Goal: Ask a question: Seek information or help from site administrators or community

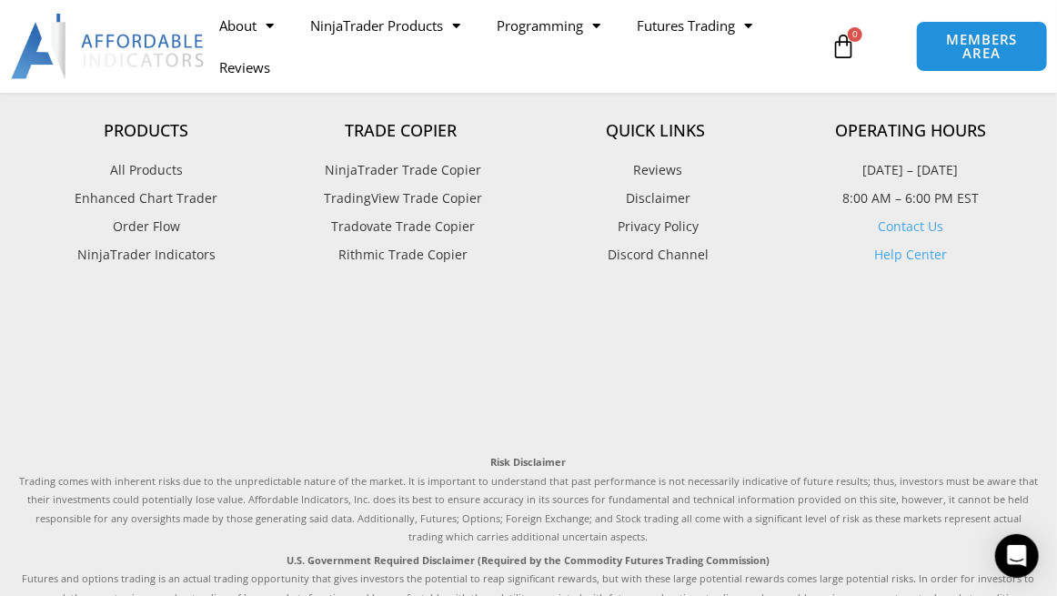
scroll to position [5289, 0]
click at [920, 235] on link "Contact Us" at bounding box center [911, 226] width 66 height 17
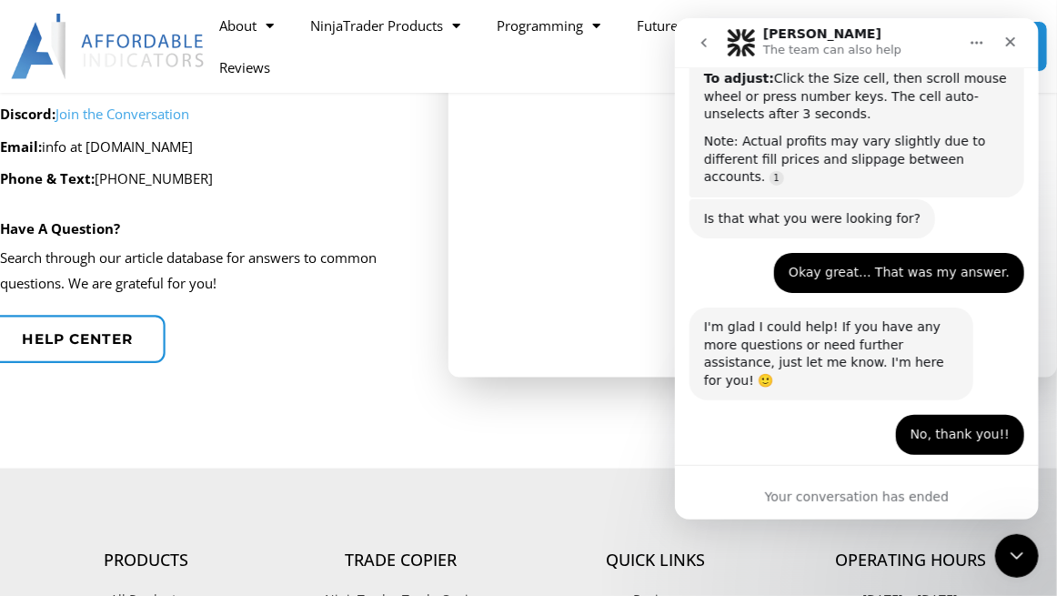
scroll to position [3283, 0]
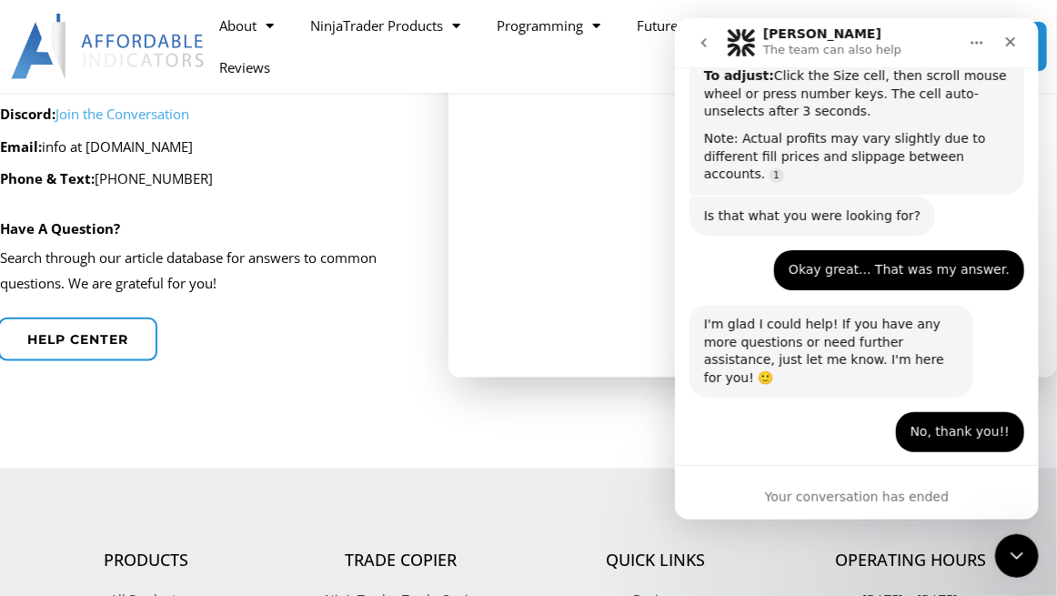
click at [835, 501] on div "Your conversation has ended" at bounding box center [856, 497] width 364 height 19
click at [702, 43] on icon "go back" at bounding box center [703, 42] width 5 height 9
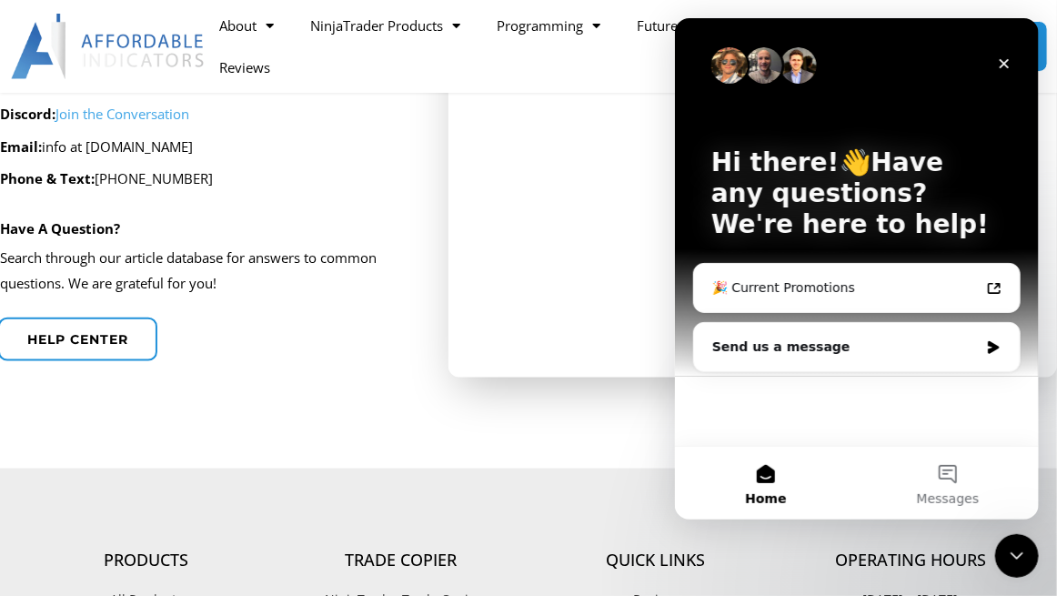
scroll to position [0, 0]
click at [998, 355] on div "Send us a message" at bounding box center [856, 347] width 326 height 48
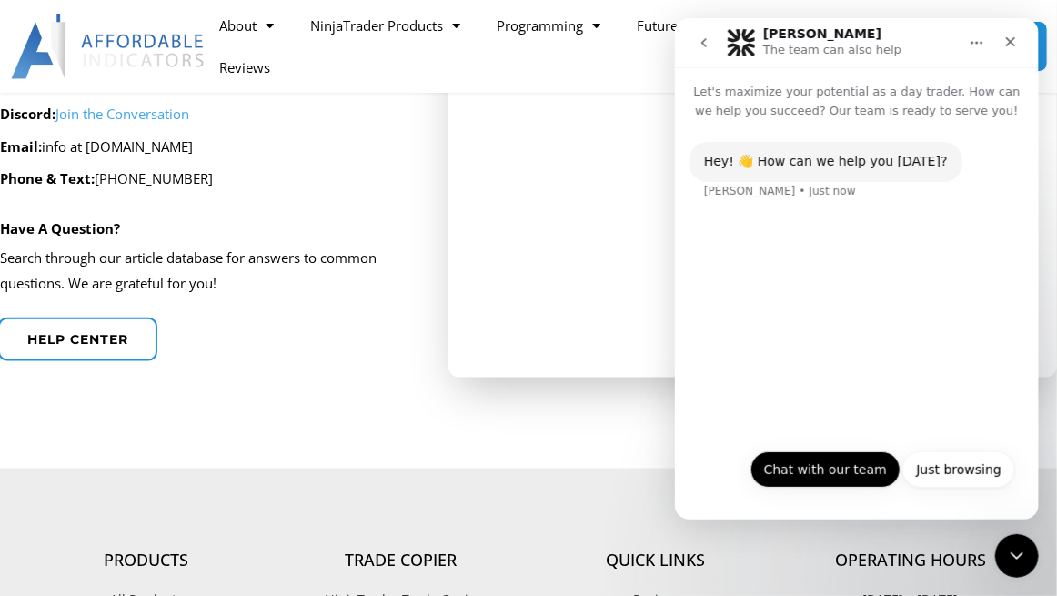
click at [870, 469] on button "Chat with our team" at bounding box center [825, 469] width 150 height 36
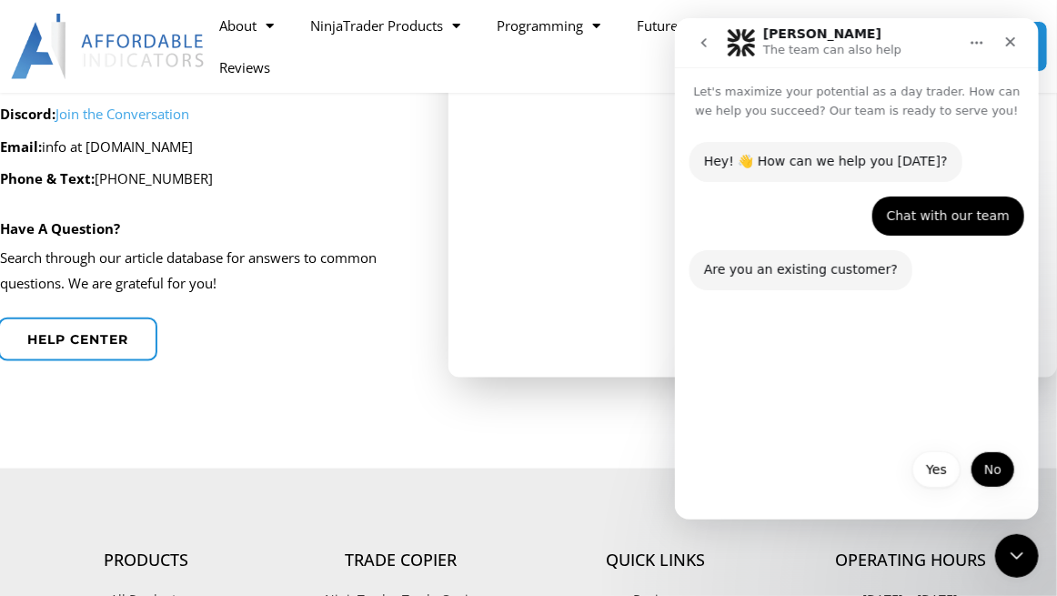
click at [988, 482] on button "No" at bounding box center [992, 469] width 45 height 36
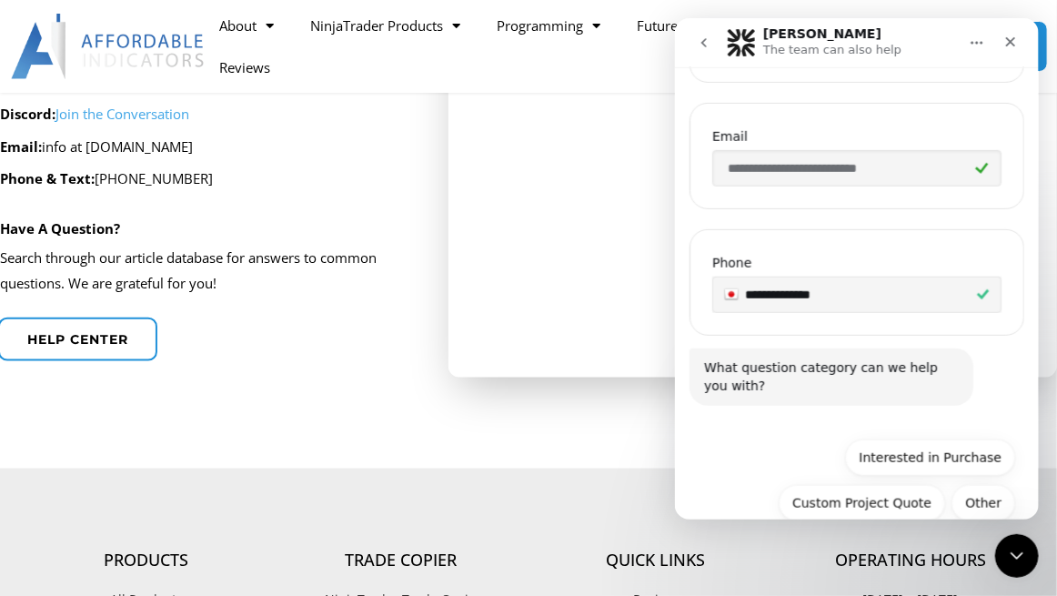
scroll to position [528, 0]
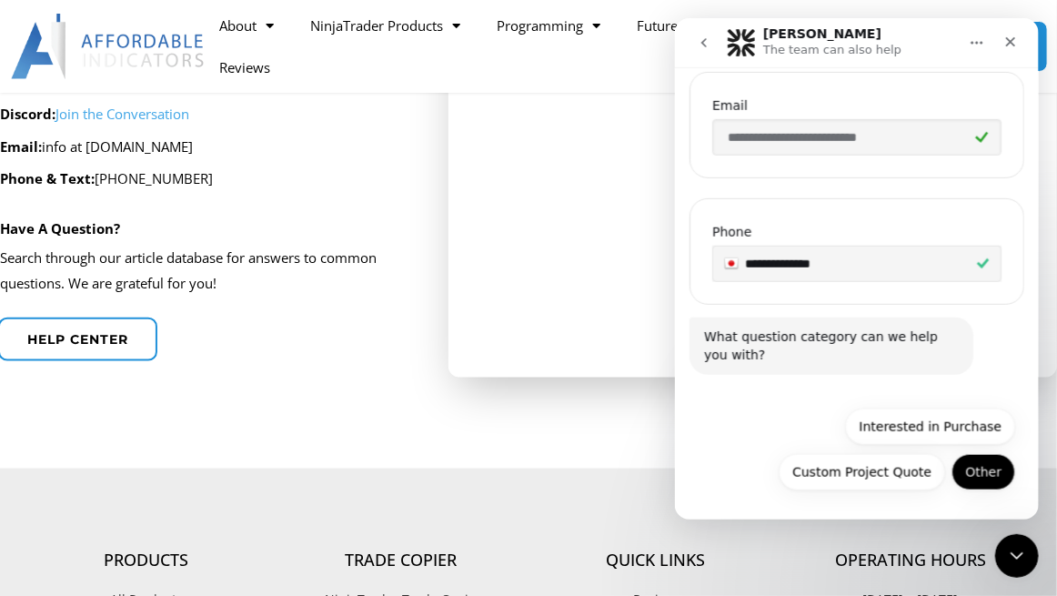
click at [976, 468] on button "Other" at bounding box center [983, 472] width 64 height 36
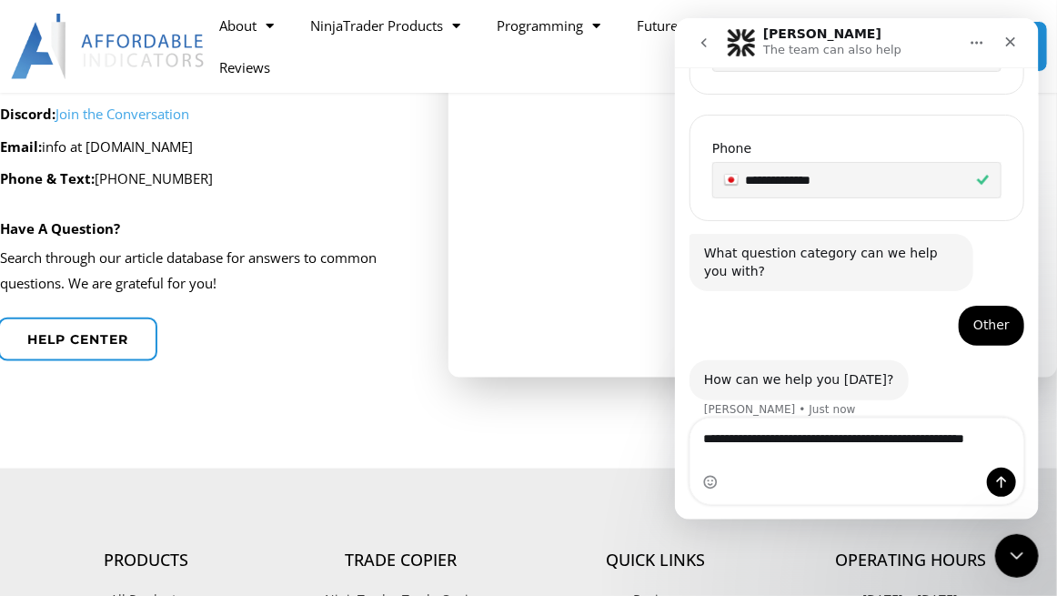
scroll to position [600, 0]
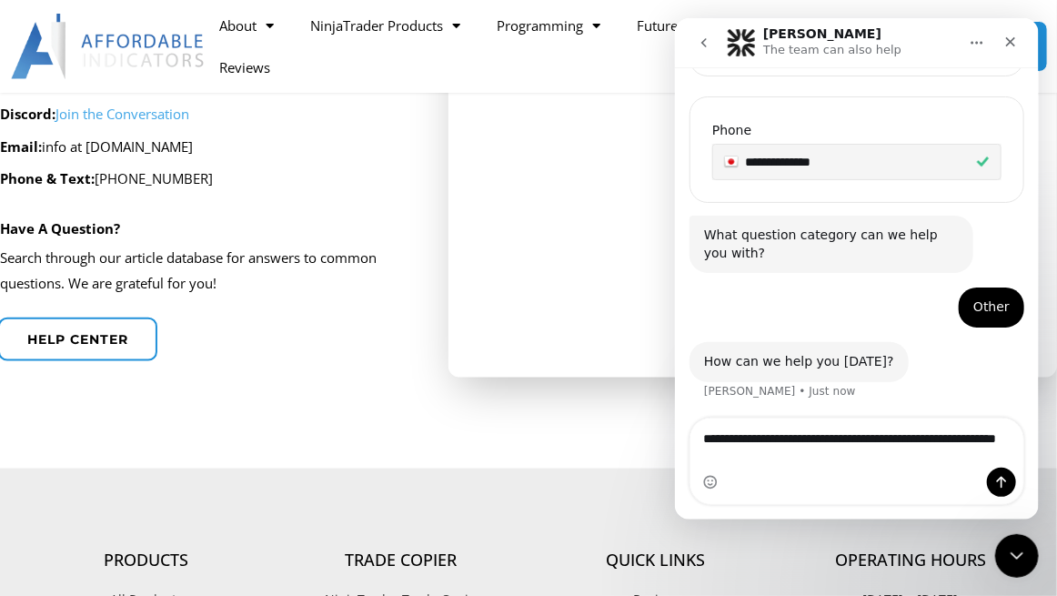
type textarea "**********"
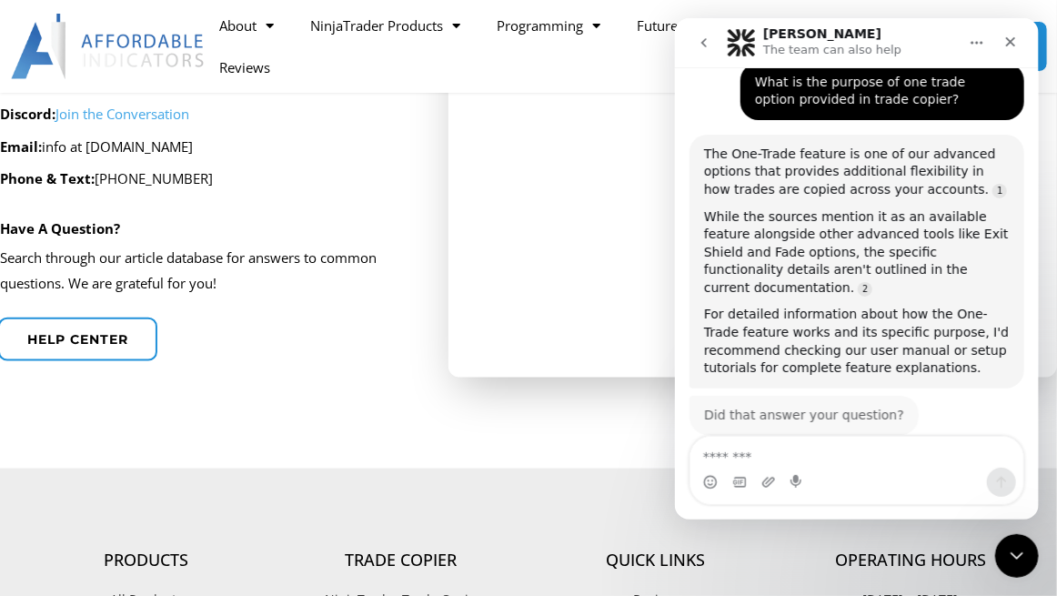
scroll to position [946, 0]
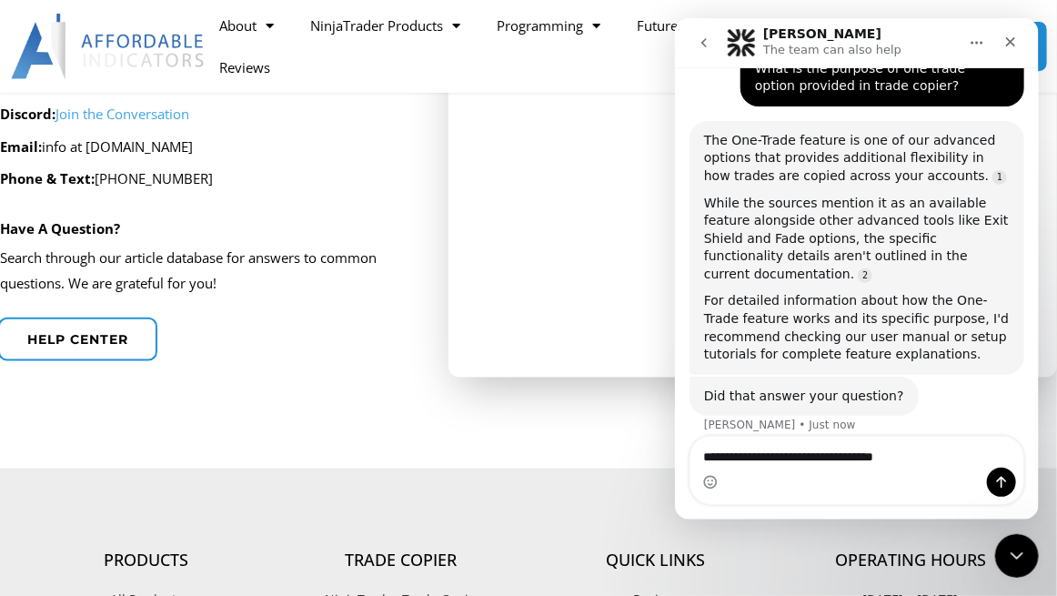
type textarea "**********"
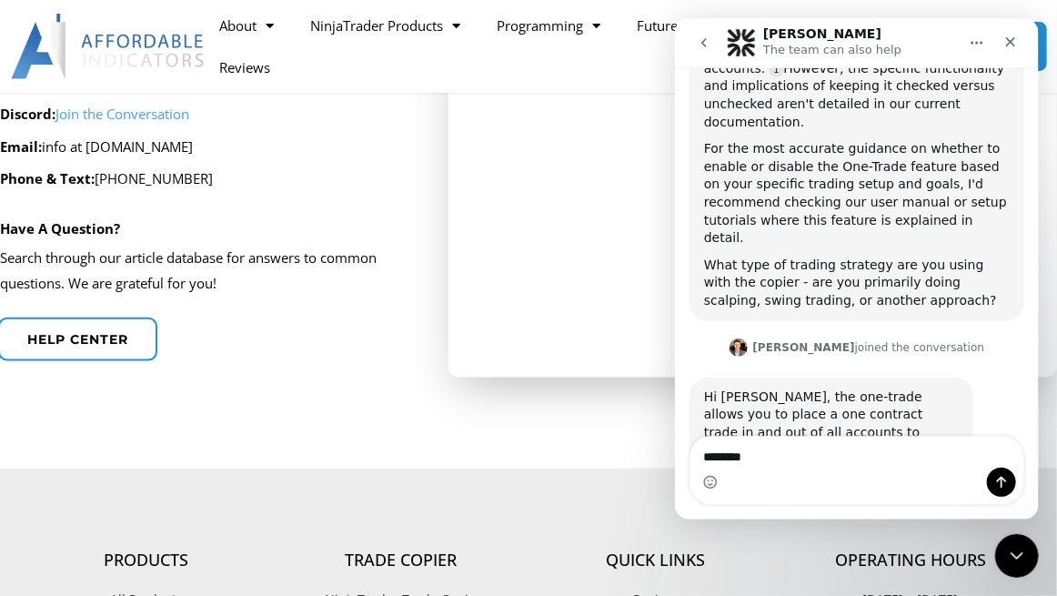
scroll to position [1436, 0]
type textarea "*********"
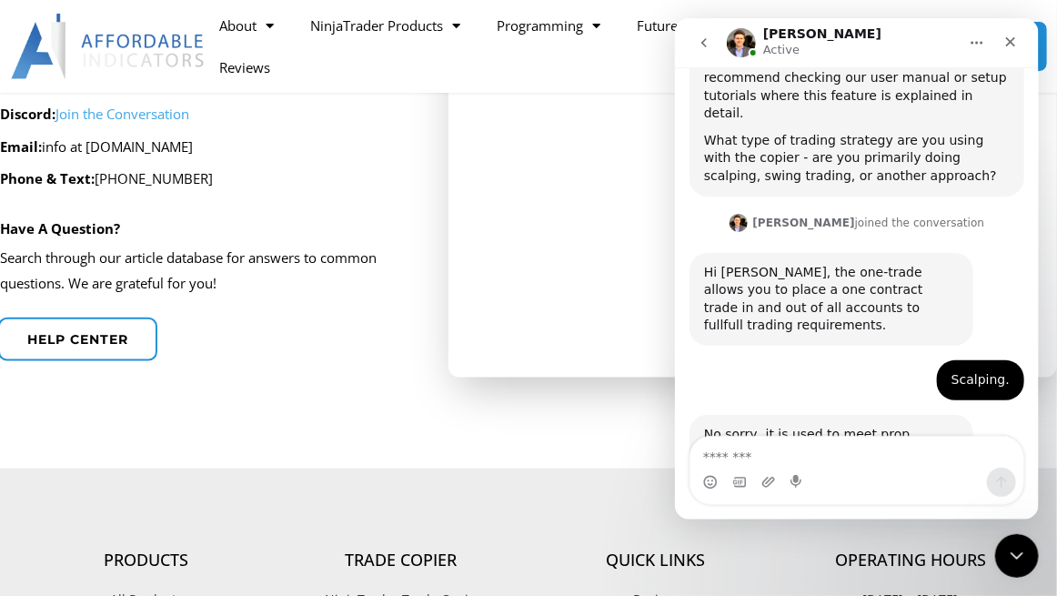
scroll to position [1580, 0]
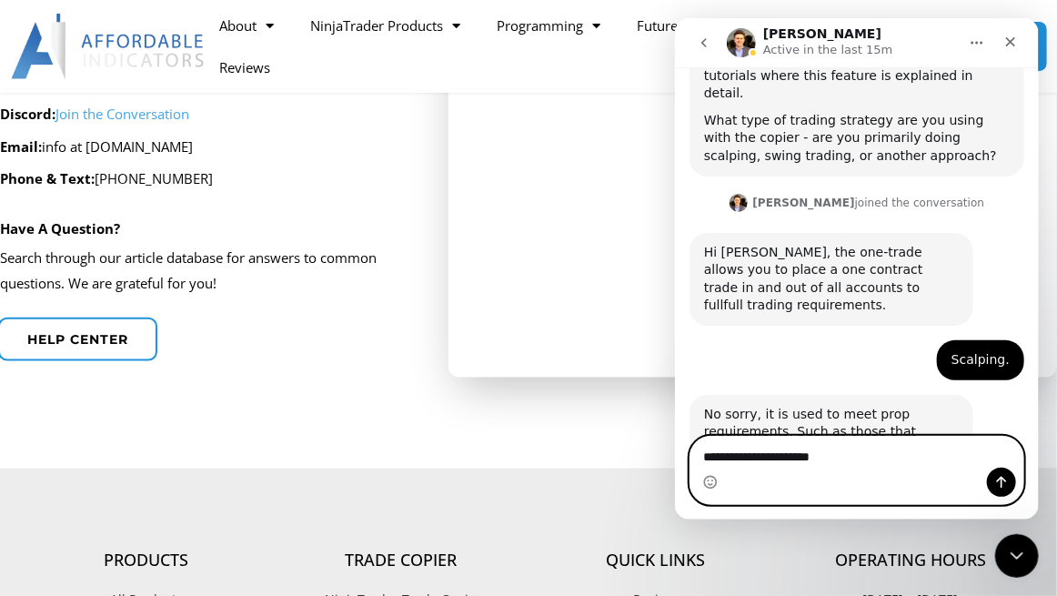
type textarea "**********"
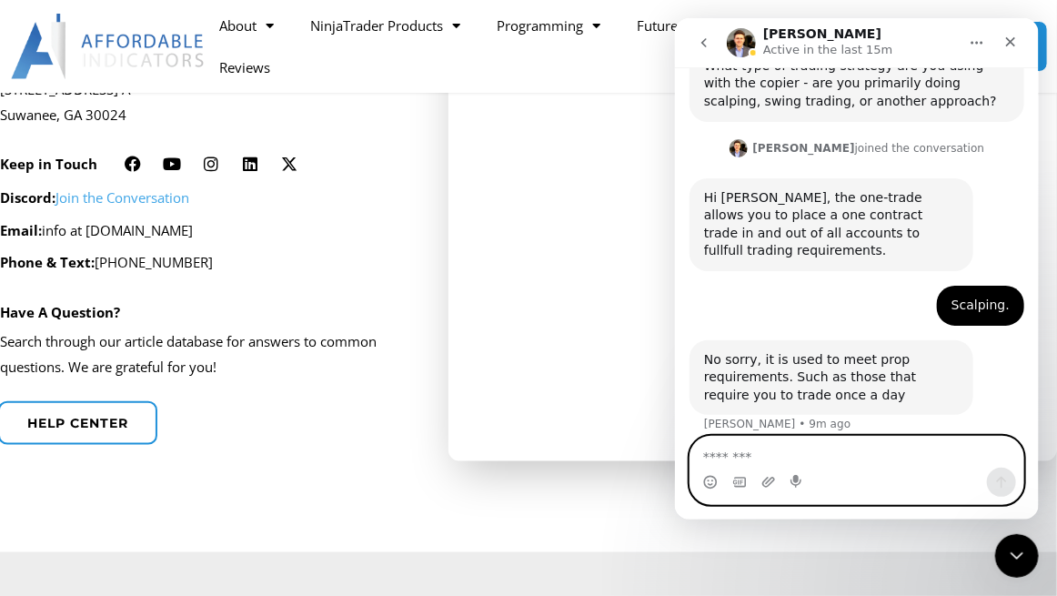
scroll to position [546, 0]
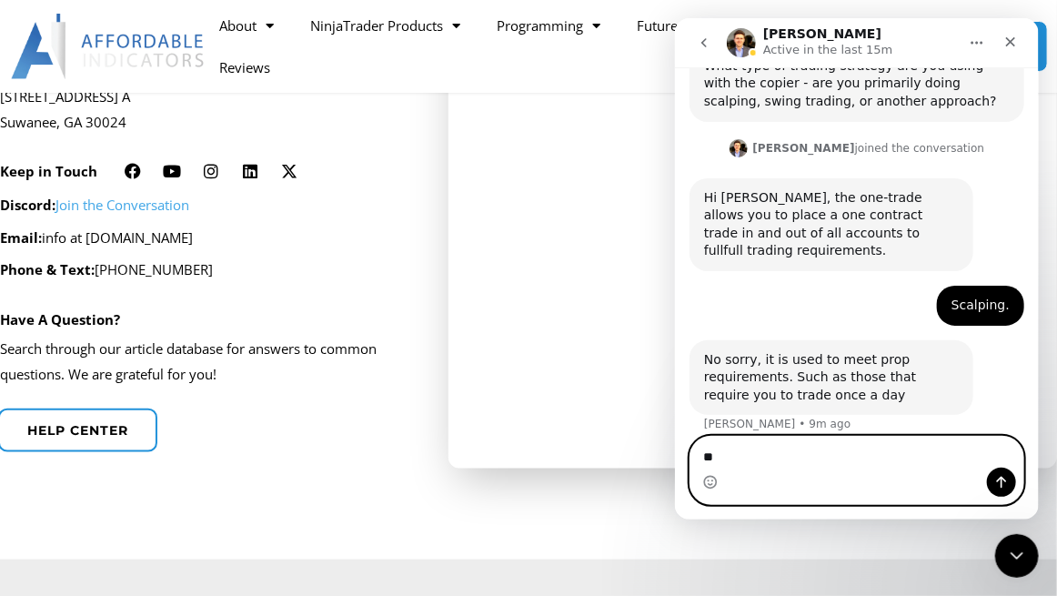
type textarea "*"
type textarea "**********"
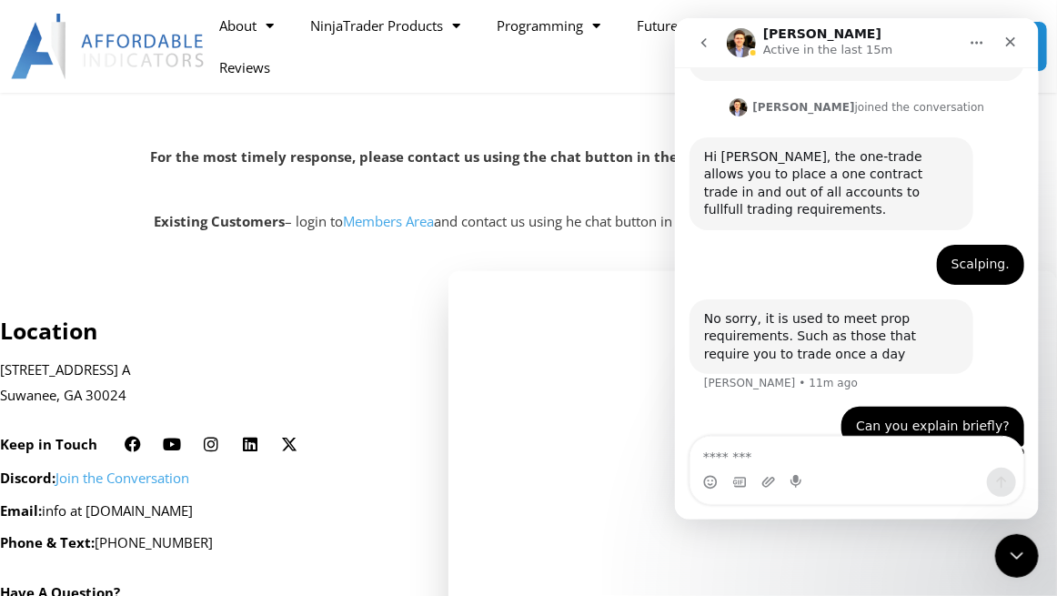
scroll to position [0, 0]
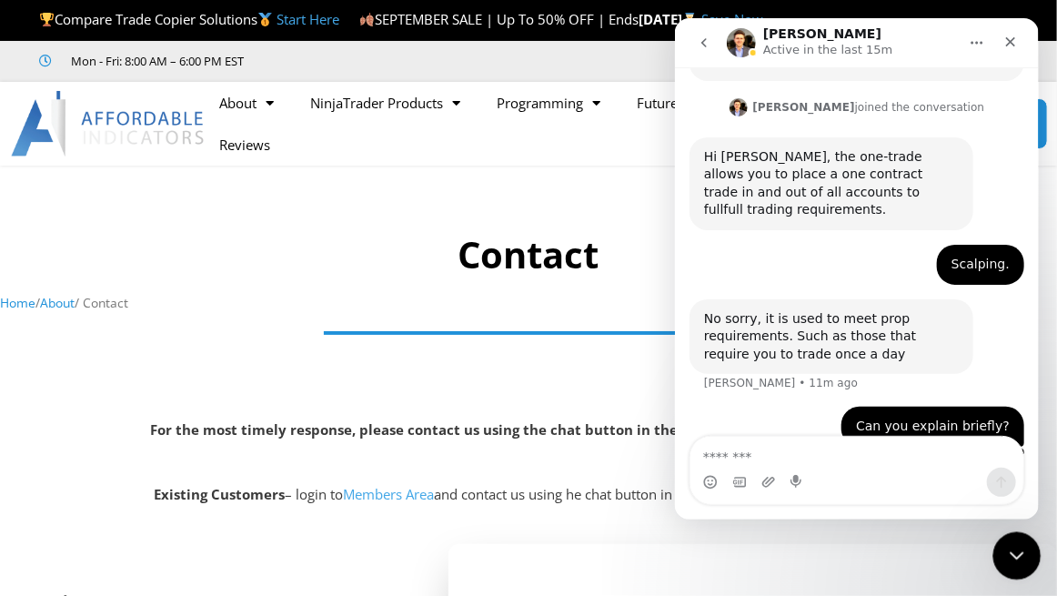
click at [1016, 551] on icon "Close Intercom Messenger" at bounding box center [1015, 553] width 22 height 22
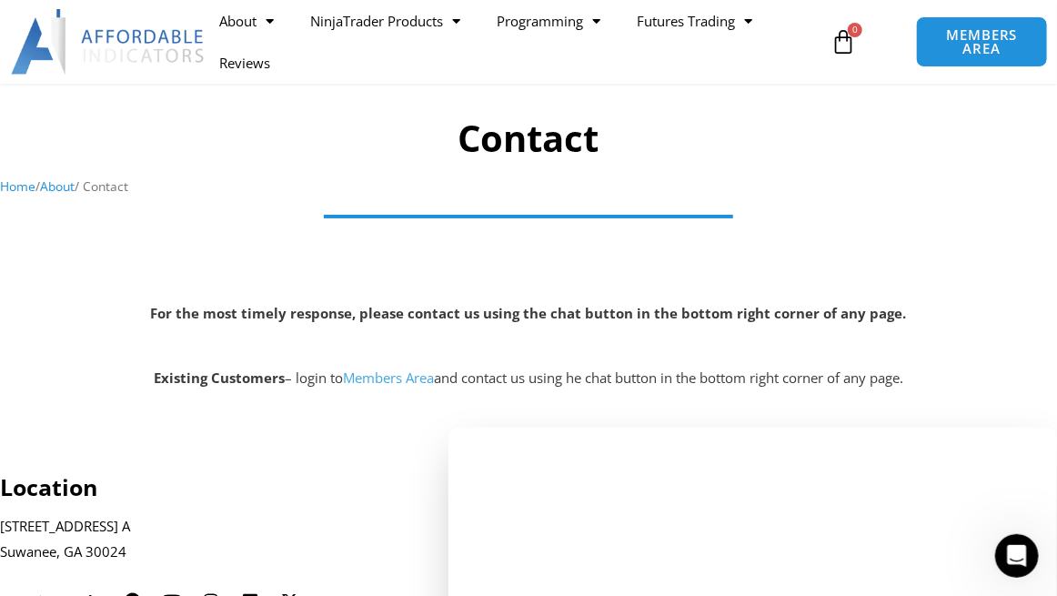
scroll to position [52, 0]
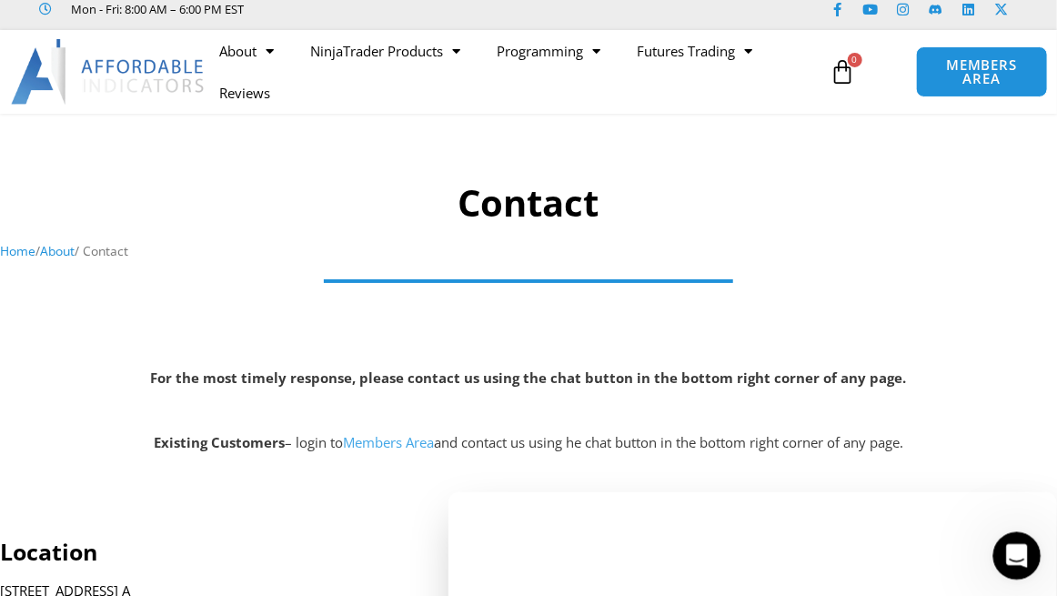
click at [1007, 557] on icon "Open Intercom Messenger" at bounding box center [1015, 554] width 30 height 30
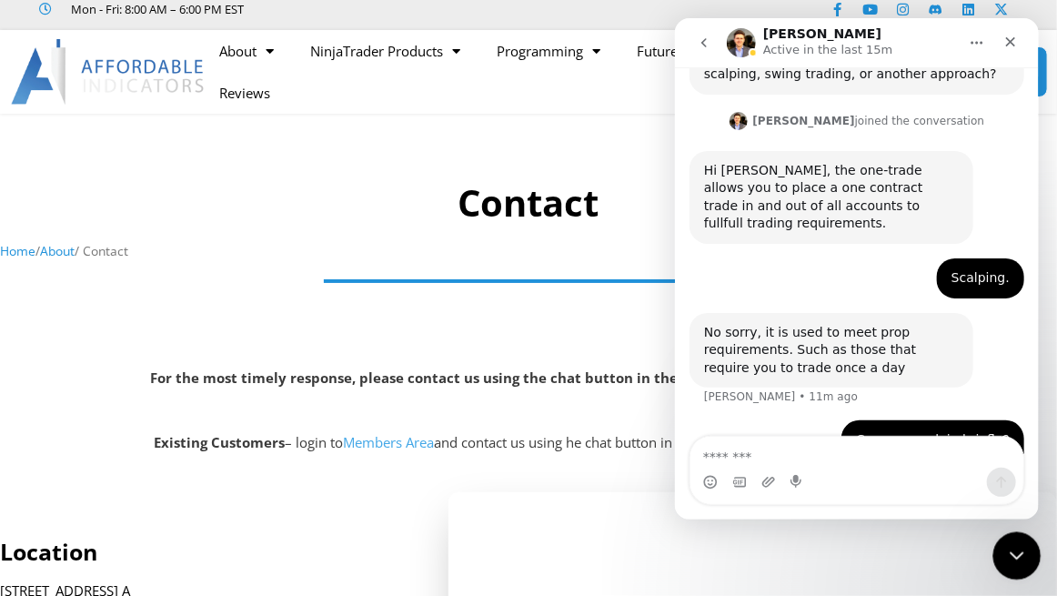
scroll to position [1675, 0]
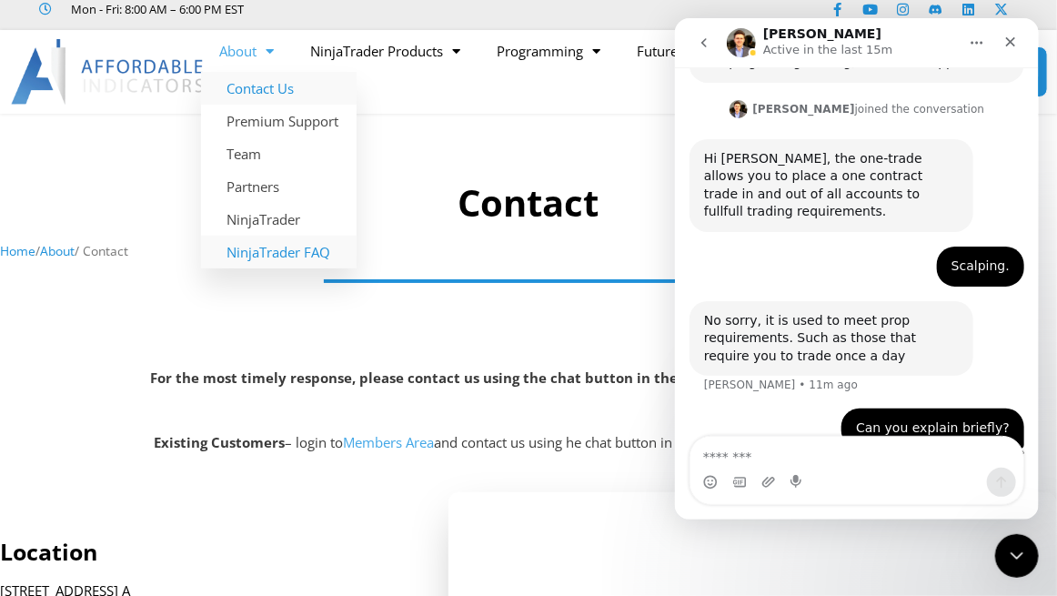
click at [308, 268] on link "NinjaTrader FAQ" at bounding box center [279, 252] width 156 height 33
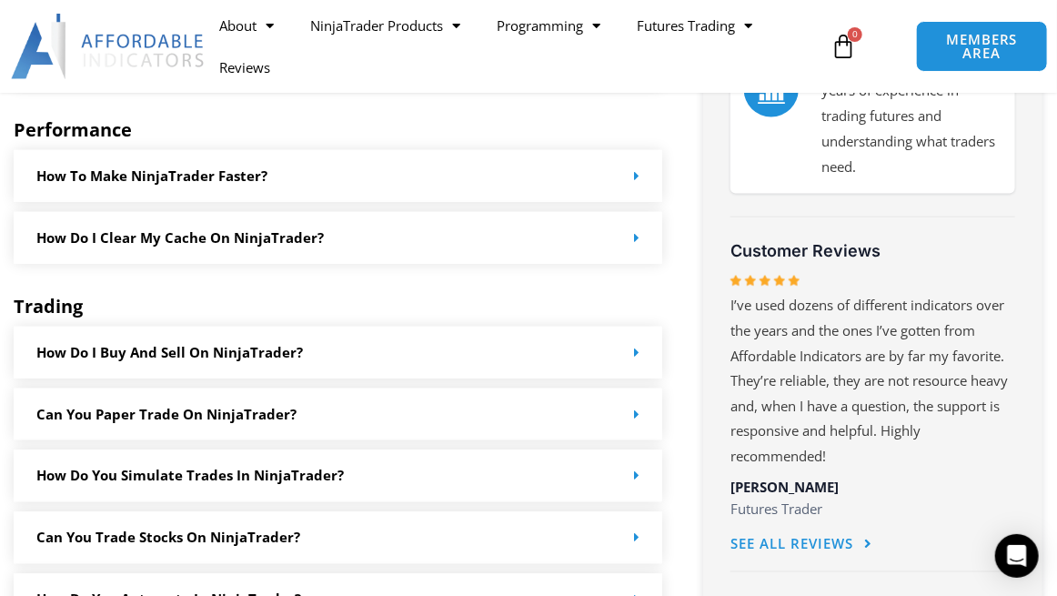
scroll to position [910, 0]
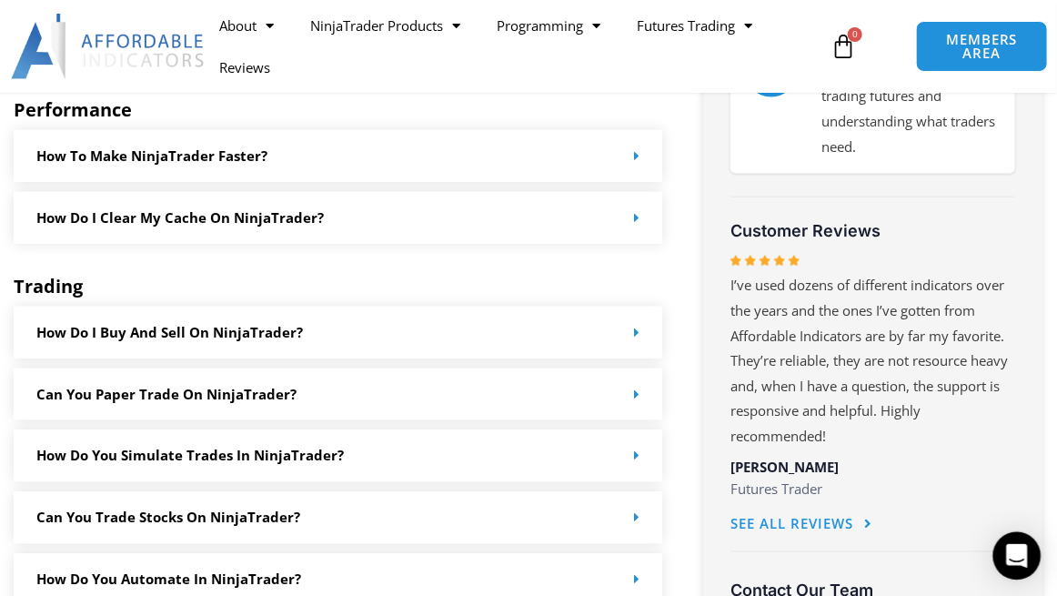
click at [1020, 565] on div "Open Intercom Messenger" at bounding box center [1018, 556] width 48 height 48
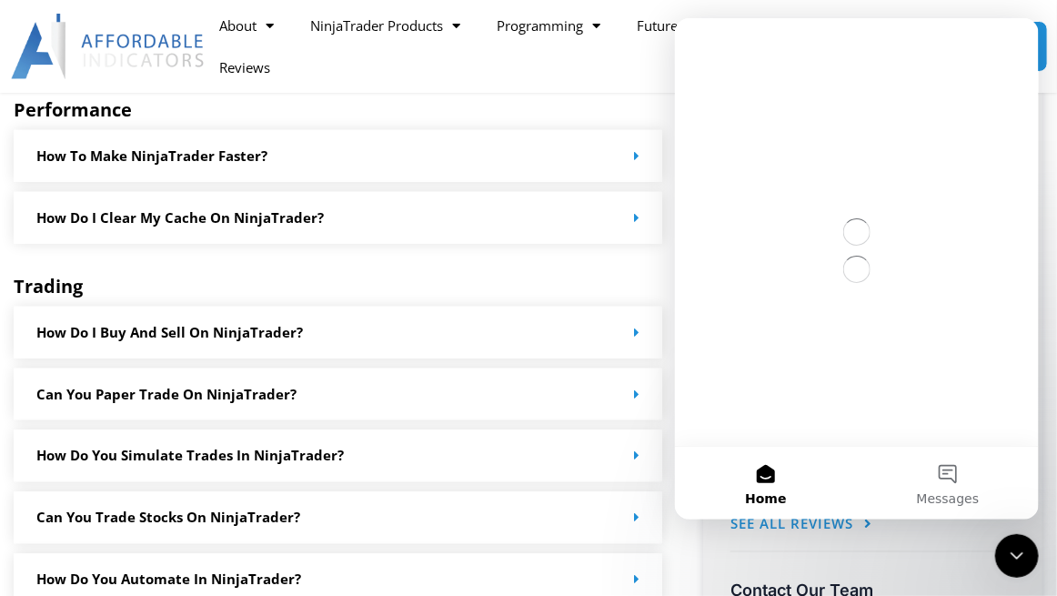
scroll to position [0, 0]
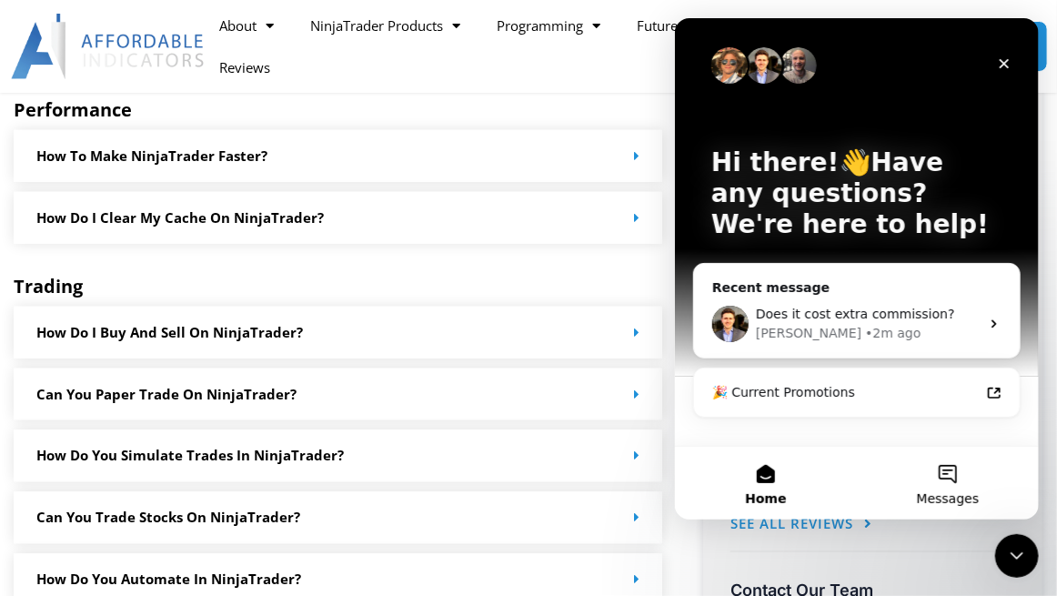
click at [936, 485] on button "Messages" at bounding box center [947, 483] width 182 height 73
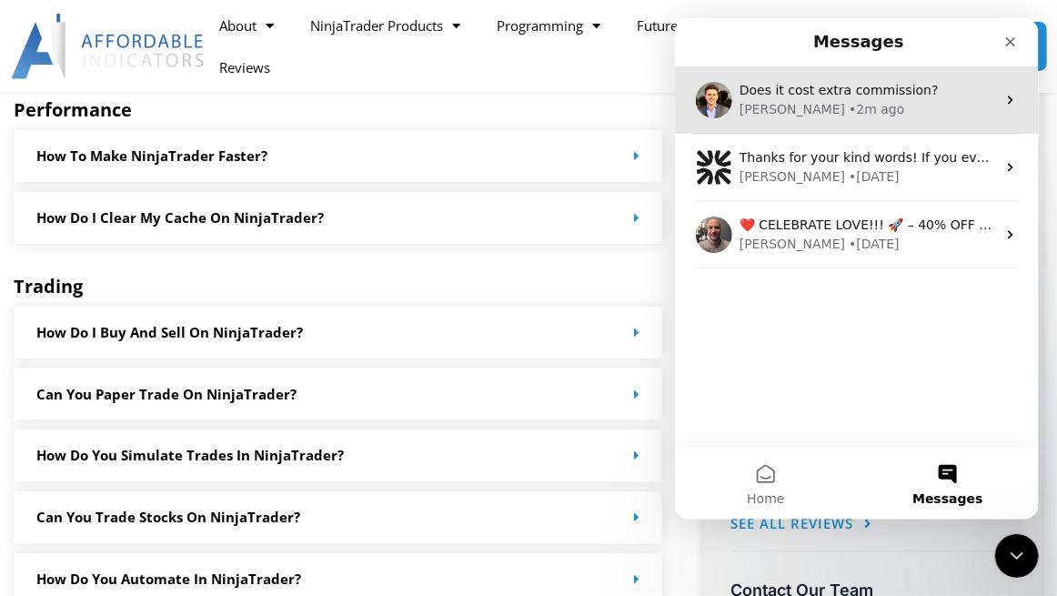
click at [855, 124] on div "Does it cost extra commission? David • 2m ago" at bounding box center [856, 99] width 364 height 67
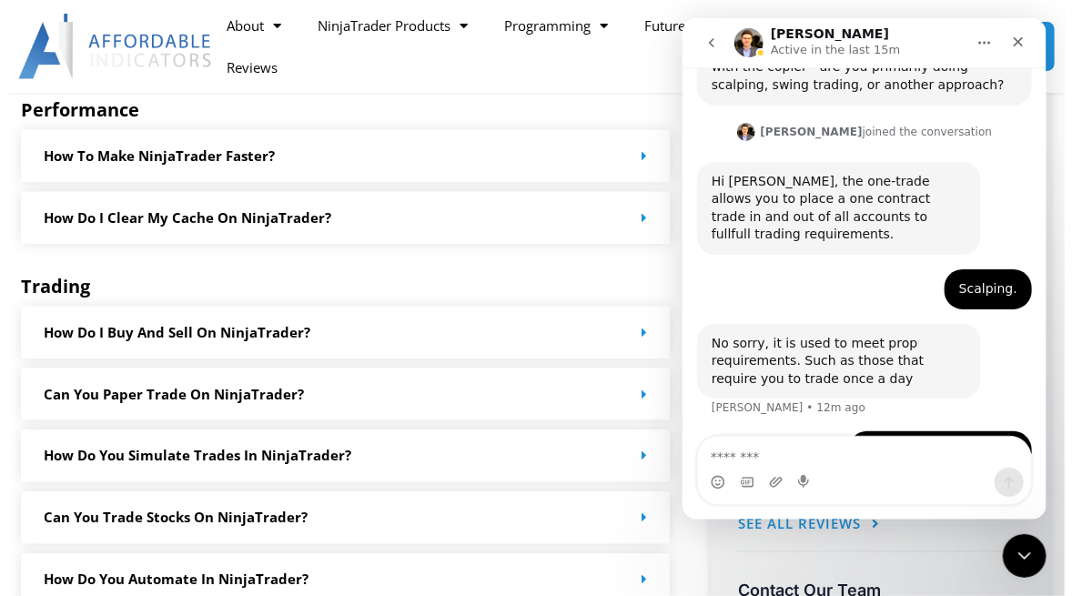
scroll to position [1675, 0]
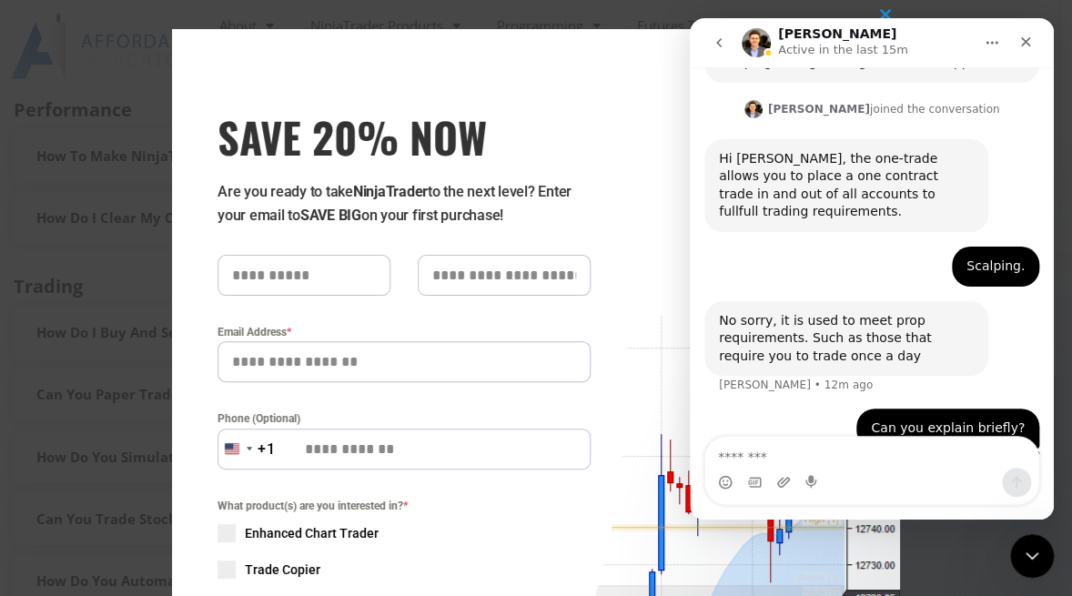
click at [575, 73] on div "SAVE 20% NOW Are you ready to take NinjaTrader to the next level? Enter your em…" at bounding box center [399, 445] width 455 height 833
drag, startPoint x: 1042, startPoint y: 549, endPoint x: 2005, endPoint y: 1015, distance: 1069.6
click at [1046, 548] on div "Close Intercom Messenger" at bounding box center [1029, 553] width 44 height 44
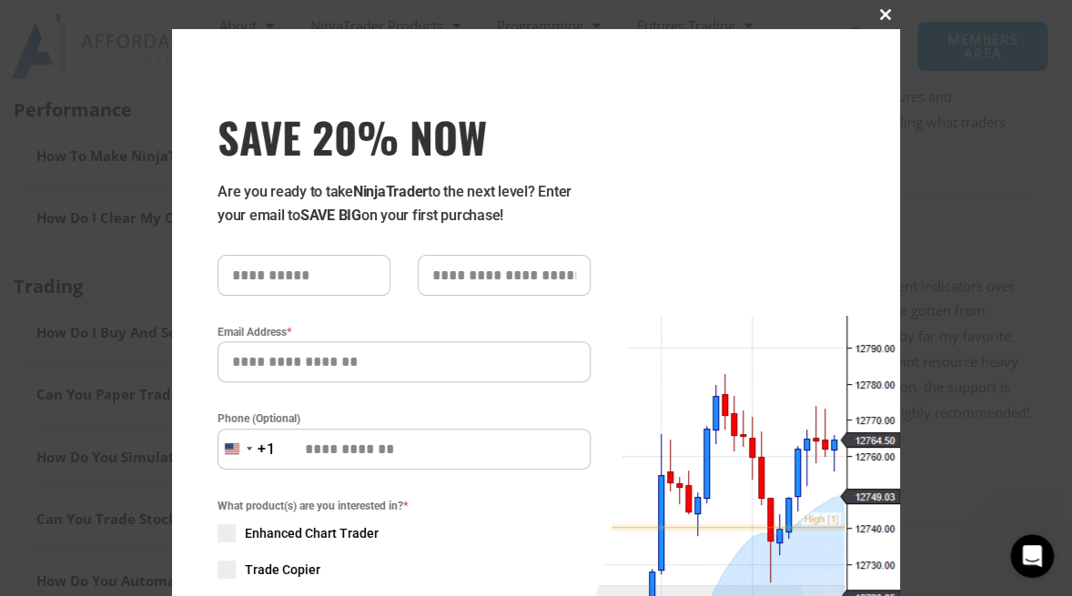
click at [876, 15] on span "SAVE 20% NOW popup" at bounding box center [885, 14] width 29 height 11
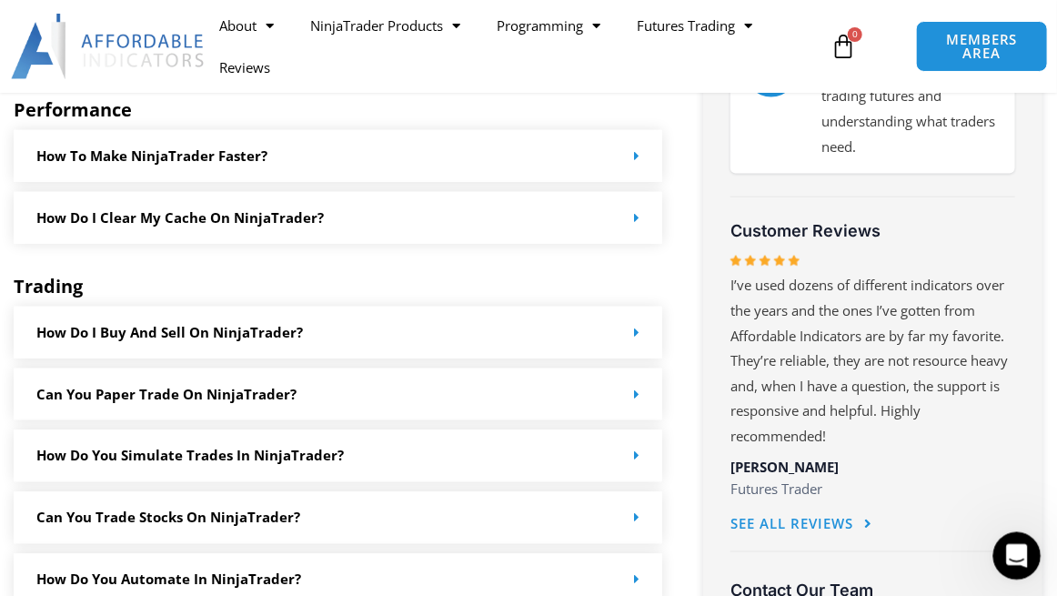
click at [1005, 551] on icon "Open Intercom Messenger" at bounding box center [1015, 554] width 30 height 30
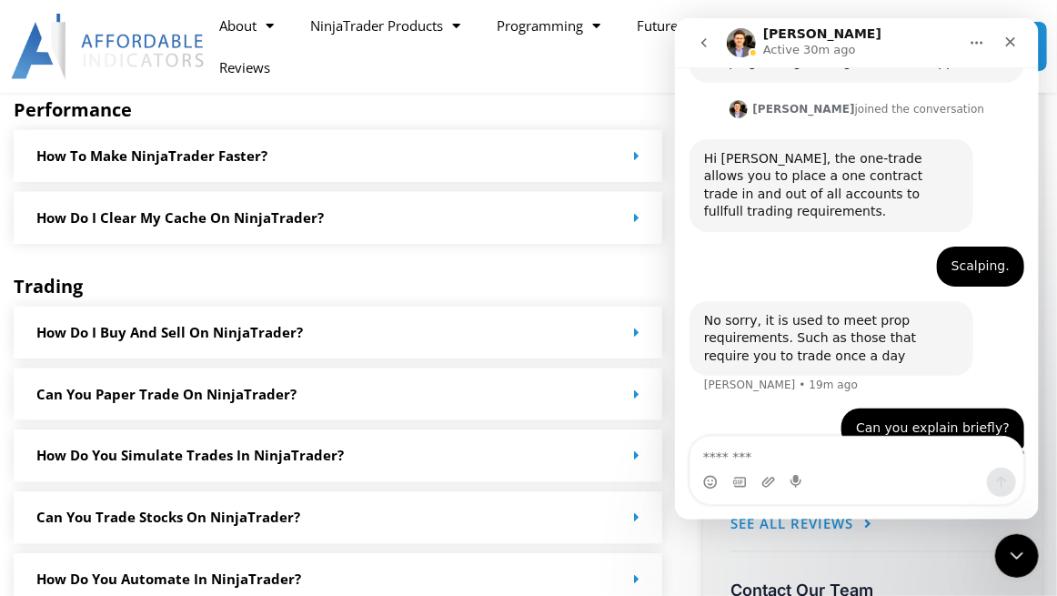
click at [940, 420] on div "Can you explain briefly?" at bounding box center [932, 429] width 154 height 18
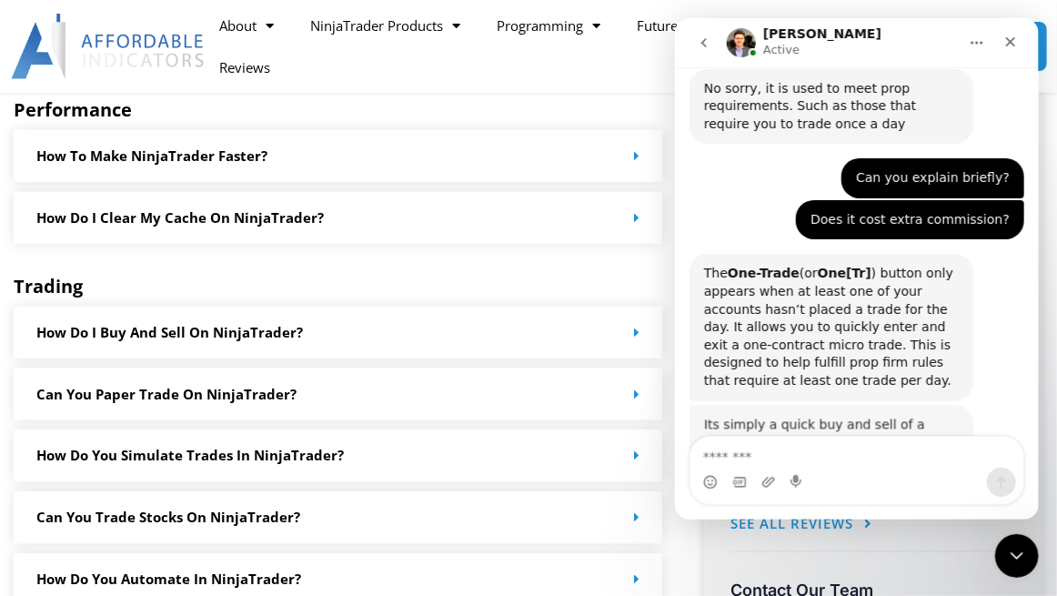
scroll to position [1897, 0]
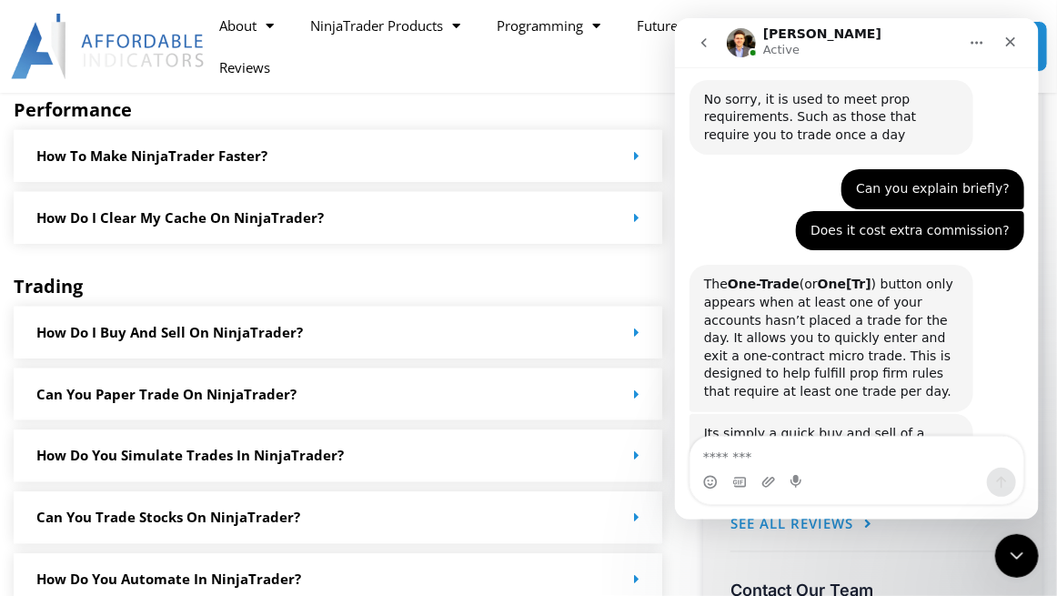
click at [997, 7] on div "About Contact Us Premium Support Team Partners NinjaTrader NinjaTrader FAQ Ninj…" at bounding box center [528, 46] width 1057 height 93
